Goal: Task Accomplishment & Management: Manage account settings

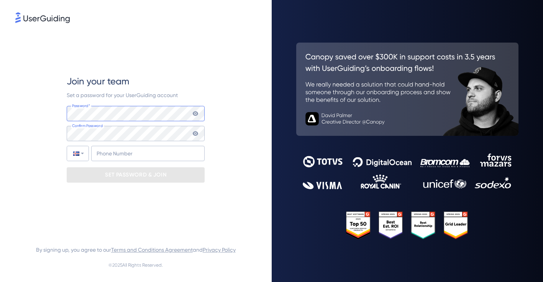
click at [0, 281] on com-1password-button at bounding box center [0, 282] width 0 height 0
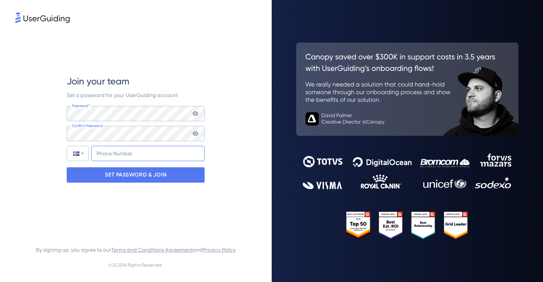
click at [124, 153] on input "+354" at bounding box center [147, 153] width 113 height 15
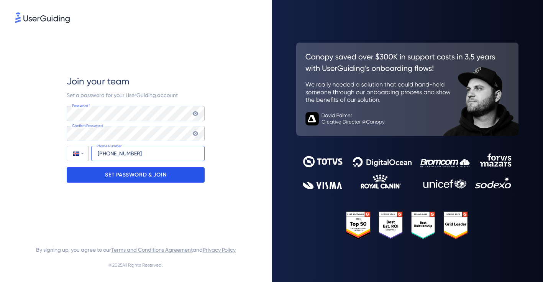
type input "[PHONE_NUMBER]"
click at [143, 175] on p "SET PASSWORD & JOIN" at bounding box center [135, 175] width 61 height 12
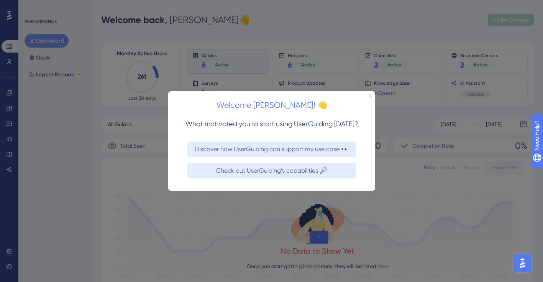
click at [370, 96] on icon "Close Preview" at bounding box center [369, 95] width 3 height 3
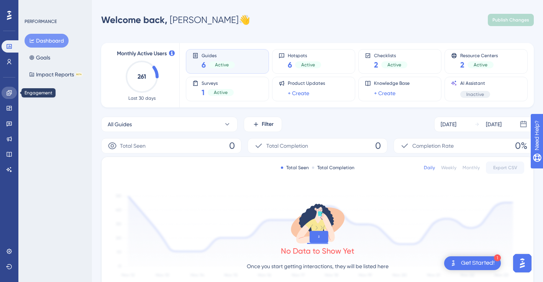
click at [10, 92] on icon at bounding box center [9, 92] width 5 height 5
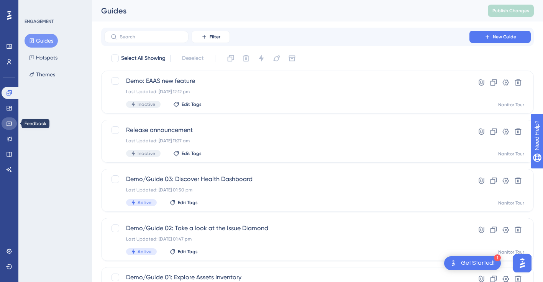
click at [11, 122] on icon at bounding box center [9, 123] width 6 height 6
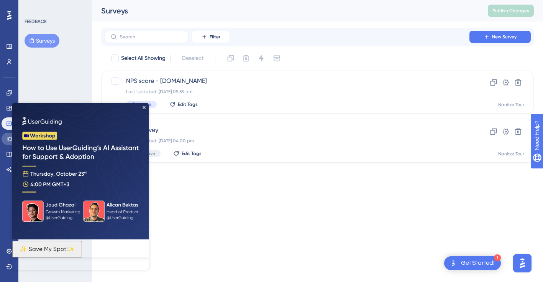
click at [10, 138] on icon at bounding box center [9, 139] width 6 height 6
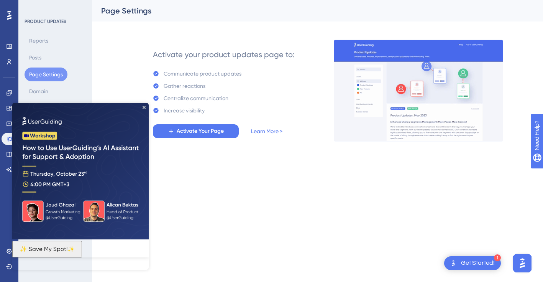
click at [83, 71] on div "Reports Posts Page Settings Domain Access" at bounding box center [56, 74] width 62 height 81
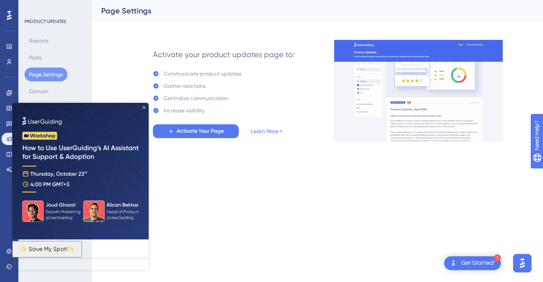
click at [143, 108] on icon "Close Preview" at bounding box center [143, 107] width 3 height 3
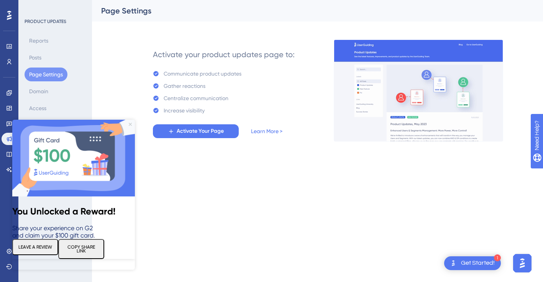
click at [131, 126] on icon "Close Preview" at bounding box center [130, 124] width 3 height 3
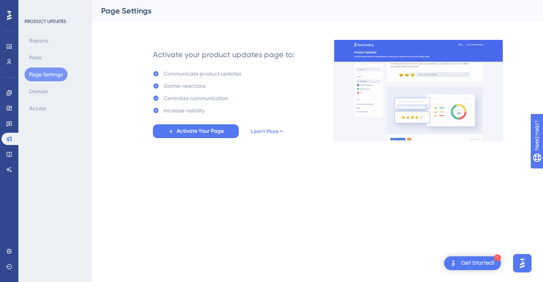
click at [10, 15] on icon at bounding box center [9, 15] width 5 height 9
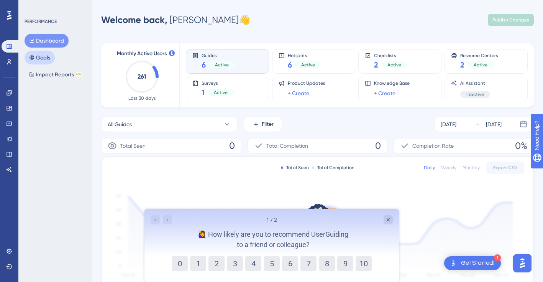
click at [47, 57] on button "Goals" at bounding box center [40, 58] width 30 height 14
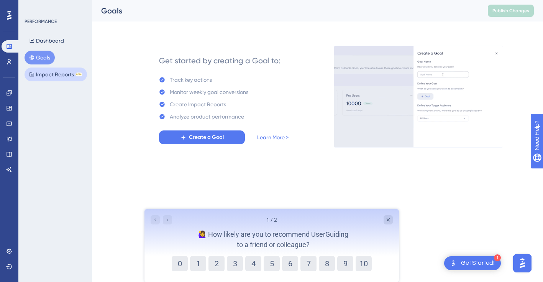
click at [47, 79] on button "Impact Reports BETA" at bounding box center [56, 74] width 62 height 14
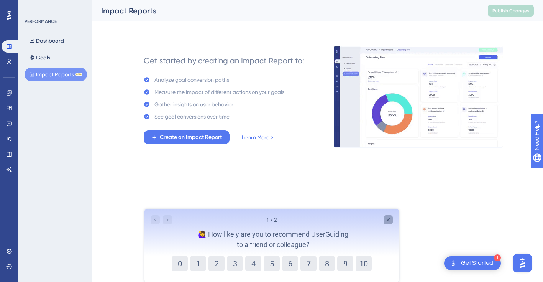
click at [388, 219] on icon "Close survey" at bounding box center [387, 219] width 3 height 3
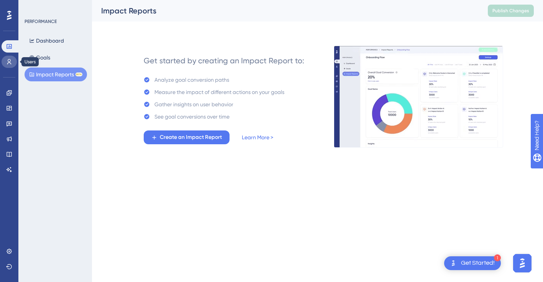
click at [13, 62] on link at bounding box center [9, 62] width 15 height 12
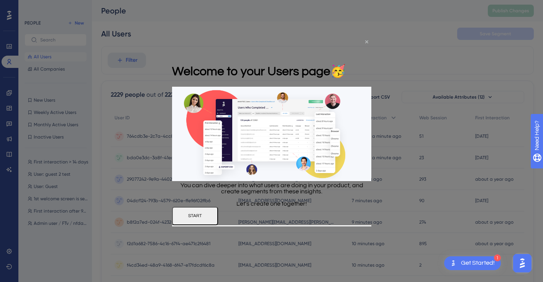
click at [365, 42] on icon "Close Preview" at bounding box center [366, 41] width 3 height 3
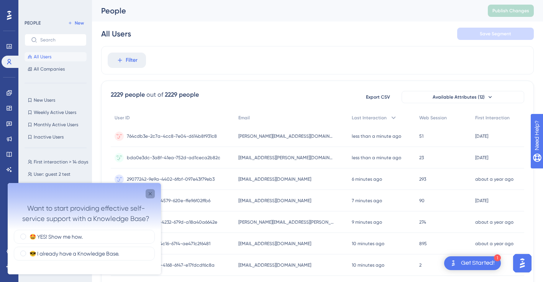
click at [151, 192] on icon "Close survey" at bounding box center [150, 193] width 3 height 3
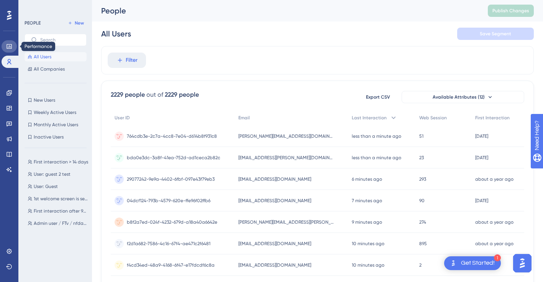
click at [9, 49] on icon at bounding box center [9, 46] width 6 height 6
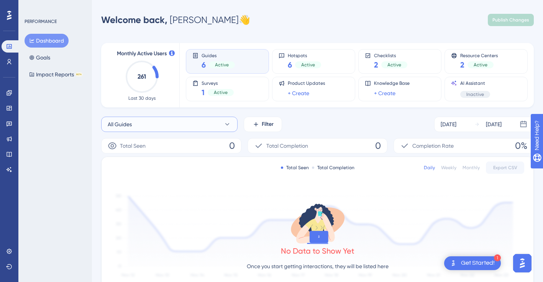
click at [226, 124] on icon at bounding box center [227, 124] width 4 height 2
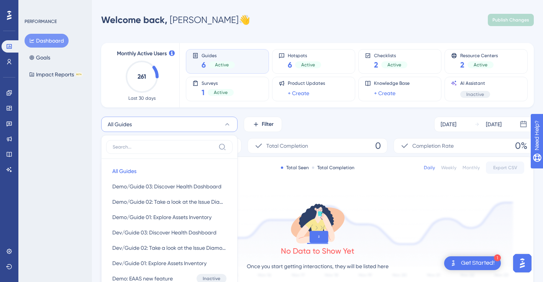
scroll to position [71, 0]
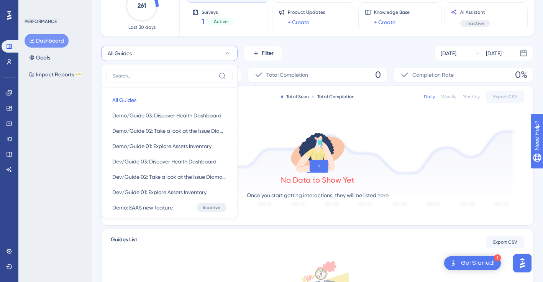
click at [346, 56] on div "All Guides All Guides All Guides Demo/Guide 03: Discover Health Dashboard Demo/…" at bounding box center [317, 53] width 432 height 15
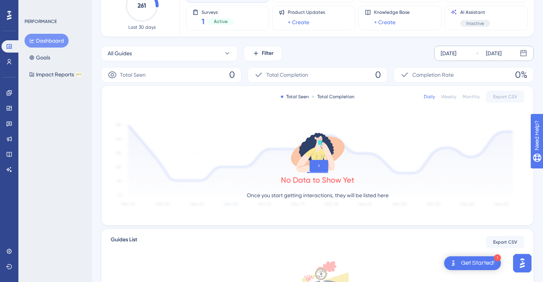
click at [456, 51] on div "[DATE]" at bounding box center [448, 53] width 16 height 9
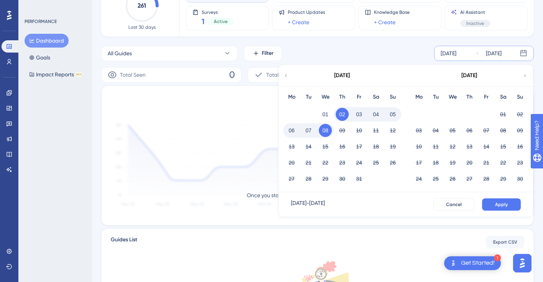
click at [286, 76] on icon at bounding box center [286, 75] width 2 height 3
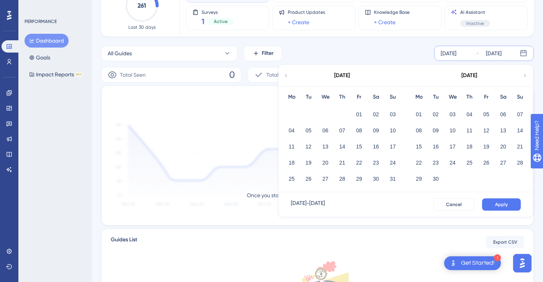
click at [286, 76] on icon at bounding box center [286, 75] width 2 height 3
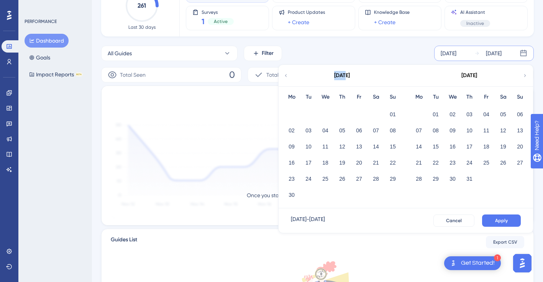
click at [286, 76] on icon at bounding box center [286, 75] width 2 height 3
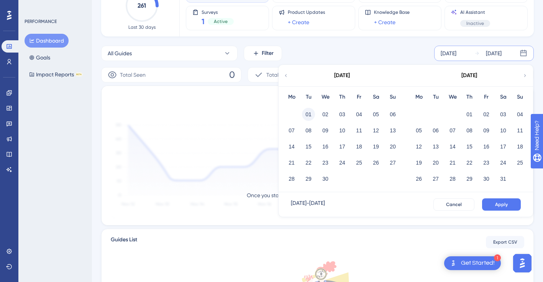
click at [310, 112] on button "01" at bounding box center [308, 114] width 13 height 13
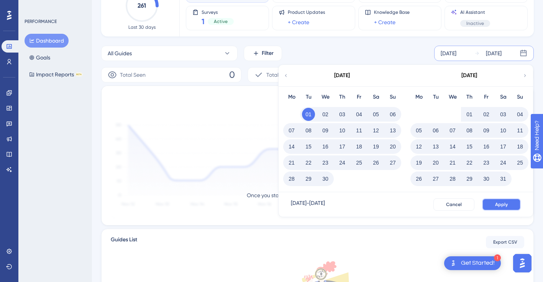
click at [496, 205] on span "Apply" at bounding box center [501, 204] width 13 height 6
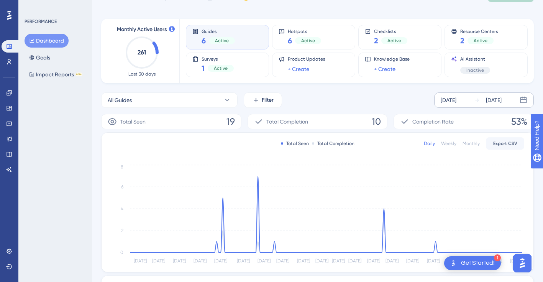
scroll to position [0, 0]
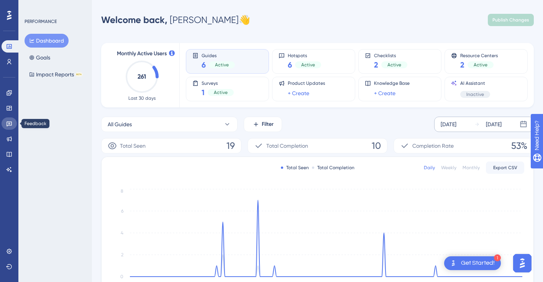
click at [9, 126] on icon at bounding box center [9, 123] width 6 height 6
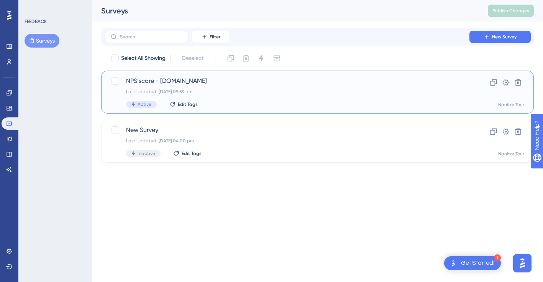
click at [177, 80] on span "NPS score - [DOMAIN_NAME]" at bounding box center [286, 80] width 321 height 9
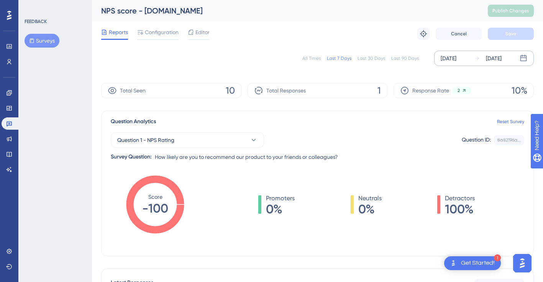
click at [456, 61] on div "[DATE]" at bounding box center [448, 58] width 16 height 9
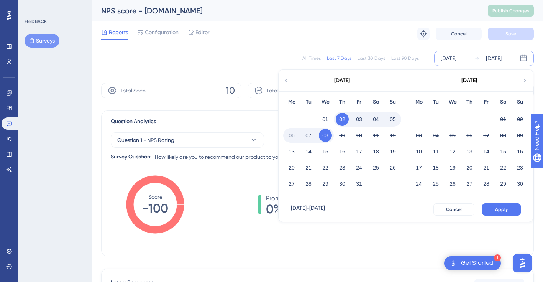
click at [286, 78] on icon at bounding box center [285, 80] width 5 height 7
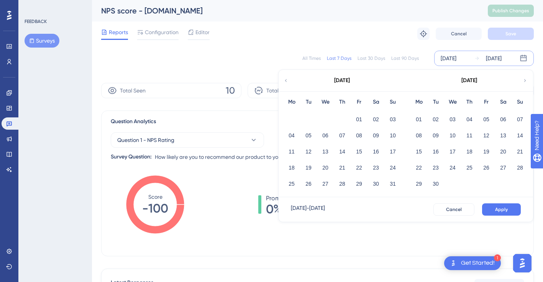
click at [286, 78] on icon at bounding box center [285, 80] width 5 height 7
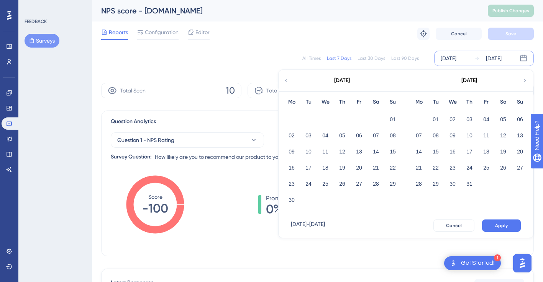
click at [286, 78] on icon at bounding box center [285, 80] width 5 height 7
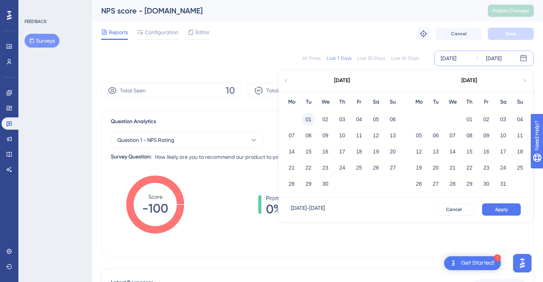
click at [309, 120] on button "01" at bounding box center [308, 119] width 13 height 13
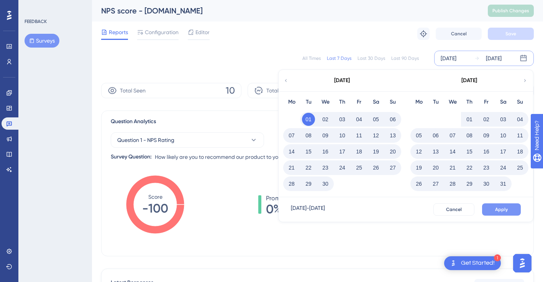
click at [491, 207] on button "Apply" at bounding box center [501, 209] width 39 height 12
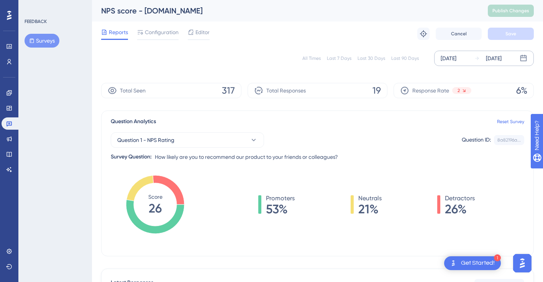
click at [501, 58] on div "[DATE]" at bounding box center [494, 58] width 16 height 9
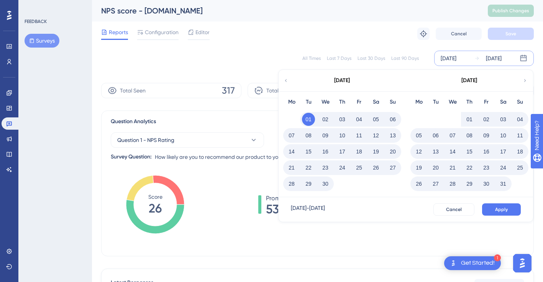
click at [305, 48] on div "All Times Last 7 Days Last 30 Days Last 90 Days [DATE] [DATE] [DATE] Mo Tu We T…" at bounding box center [317, 58] width 432 height 25
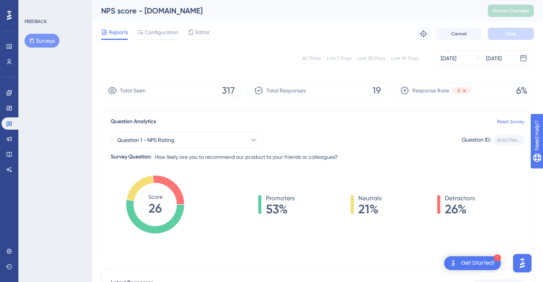
click at [312, 60] on div "All Times" at bounding box center [311, 58] width 18 height 6
click at [242, 141] on button "Question 1 - NPS Rating" at bounding box center [187, 139] width 153 height 15
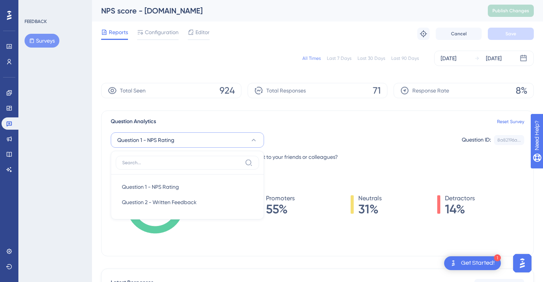
scroll to position [44, 0]
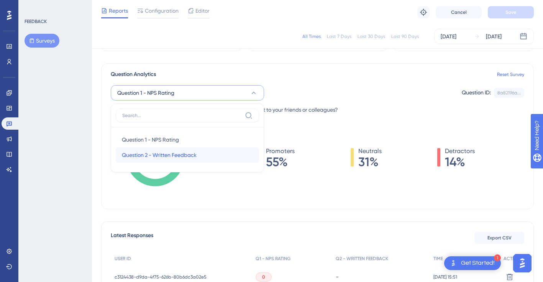
click at [218, 154] on div "Question 2 - Written Feedback Question 2 - Written Feedback" at bounding box center [187, 154] width 131 height 15
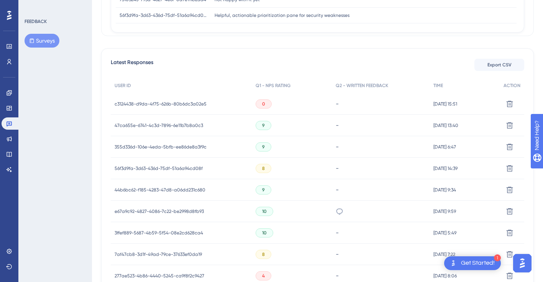
scroll to position [0, 0]
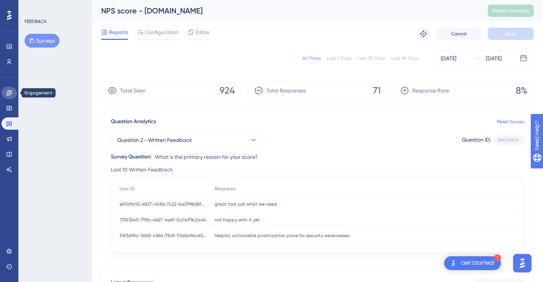
click at [10, 93] on icon at bounding box center [9, 92] width 5 height 5
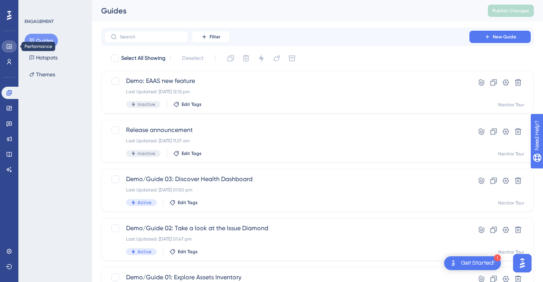
click at [13, 46] on link at bounding box center [9, 46] width 15 height 12
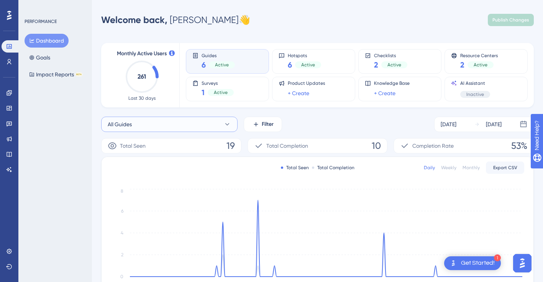
click at [225, 125] on icon at bounding box center [227, 124] width 8 height 8
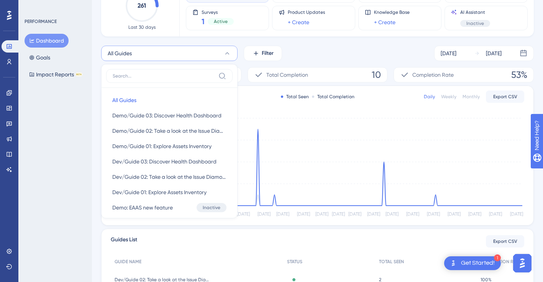
click at [326, 54] on div "All Guides All Guides All Guides Demo/Guide 03: Discover Health Dashboard Demo/…" at bounding box center [317, 53] width 432 height 15
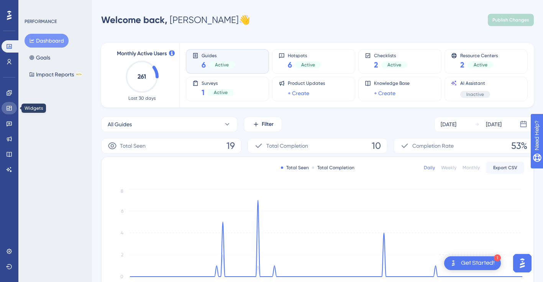
click at [10, 108] on icon at bounding box center [9, 108] width 6 height 6
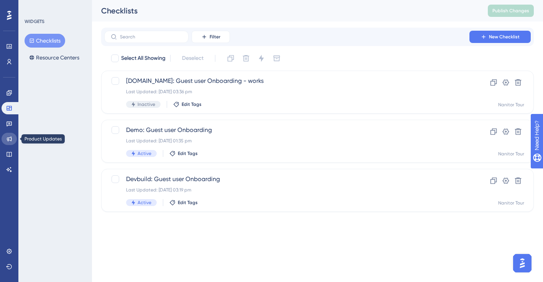
click at [11, 139] on icon at bounding box center [9, 139] width 6 height 6
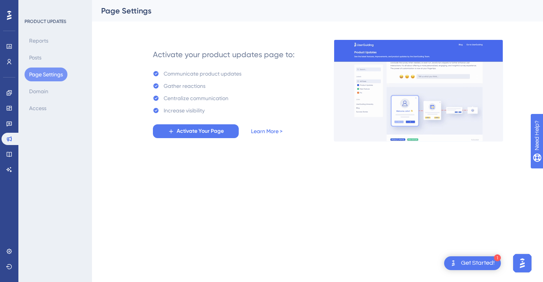
click at [268, 134] on link "Learn More >" at bounding box center [266, 130] width 31 height 9
